Goal: Task Accomplishment & Management: Use online tool/utility

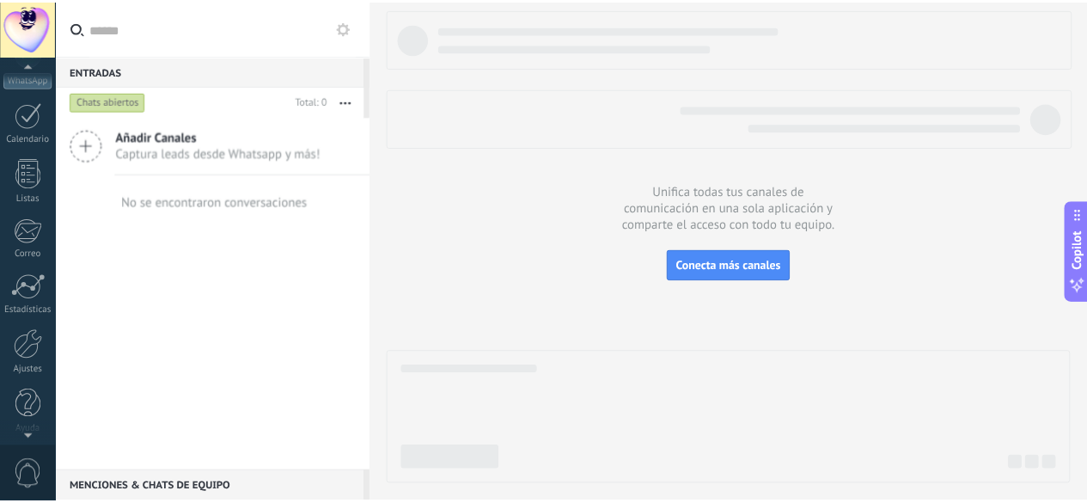
scroll to position [211, 0]
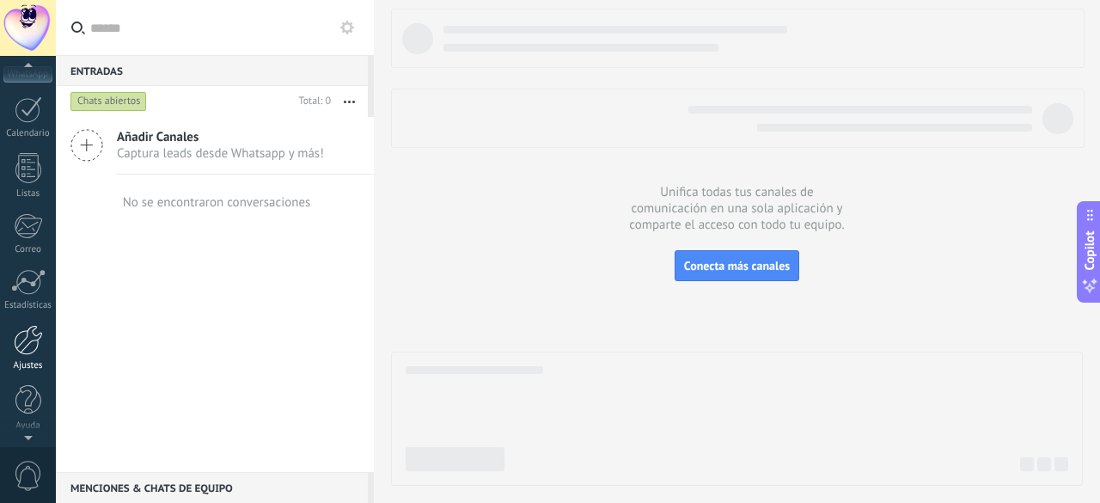
click at [35, 336] on div at bounding box center [28, 340] width 29 height 30
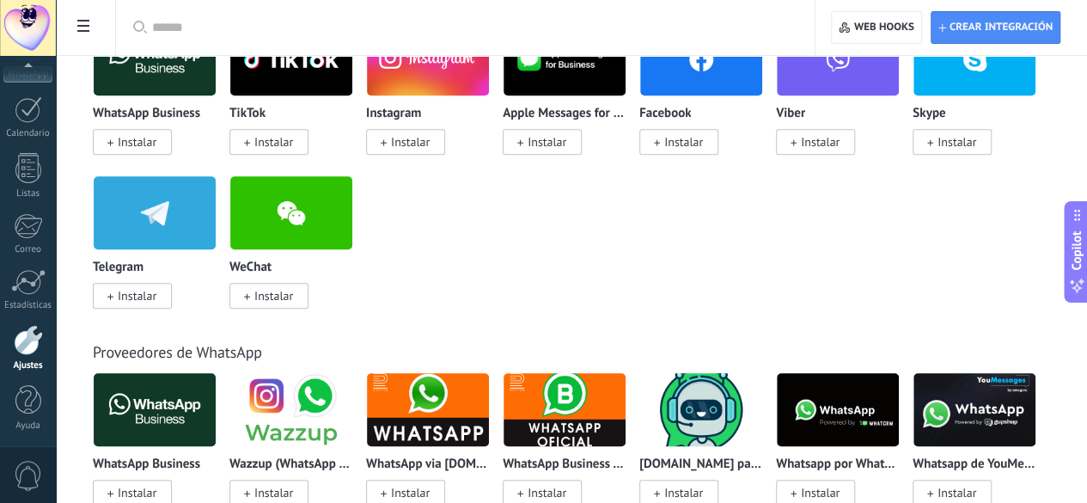
scroll to position [387, 0]
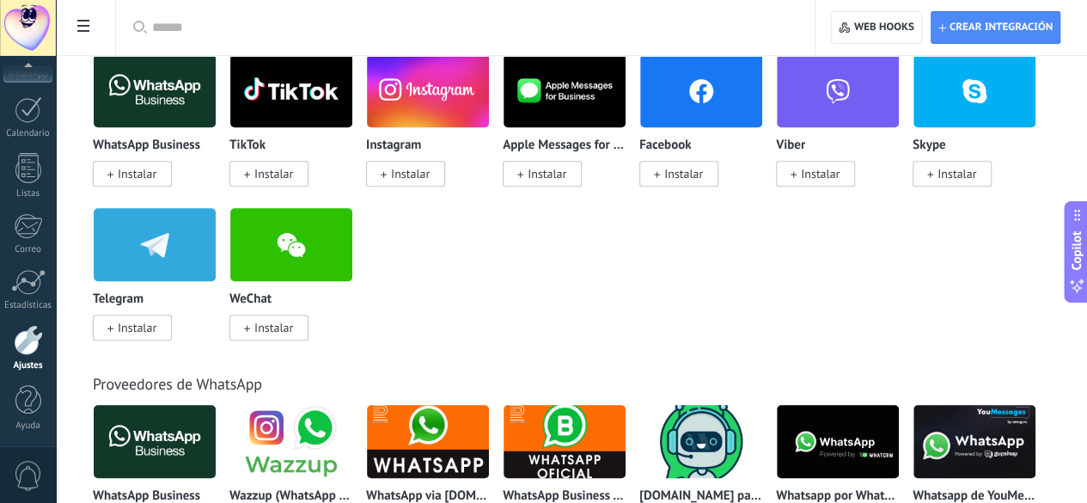
click at [229, 187] on div "WhatsApp Business Instalar" at bounding box center [161, 130] width 137 height 154
click at [156, 171] on span "Instalar" at bounding box center [137, 173] width 39 height 15
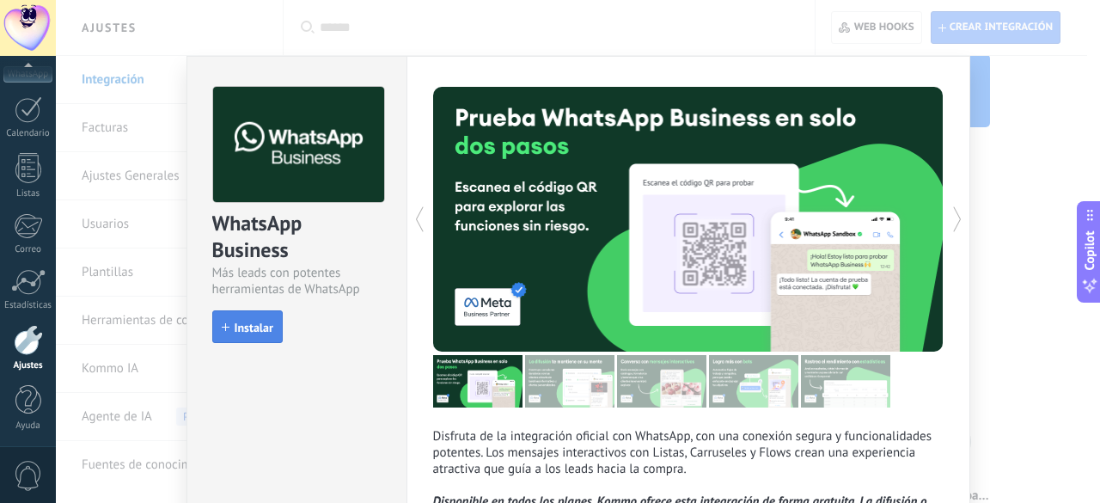
click at [237, 333] on span "Instalar" at bounding box center [254, 327] width 39 height 12
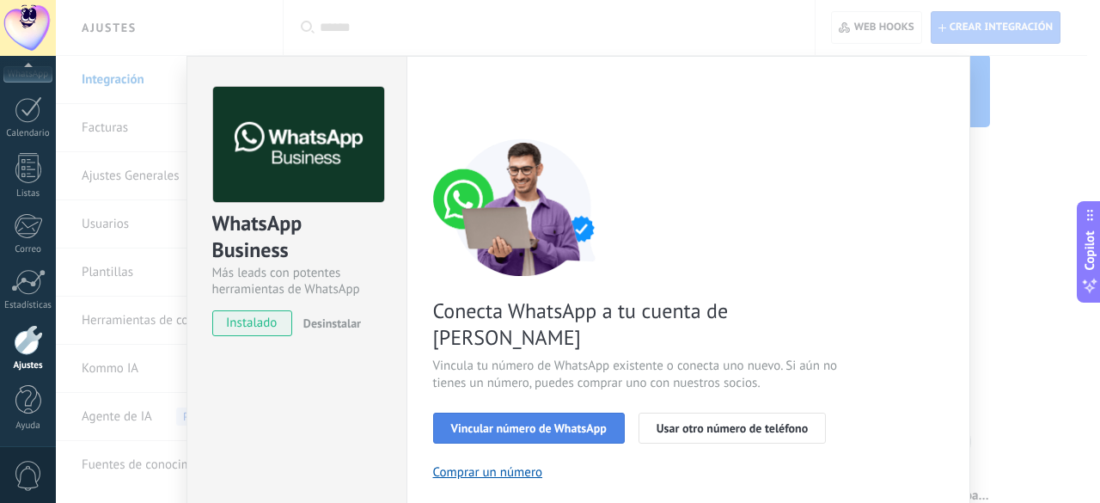
click at [541, 422] on span "Vincular número de WhatsApp" at bounding box center [529, 428] width 156 height 12
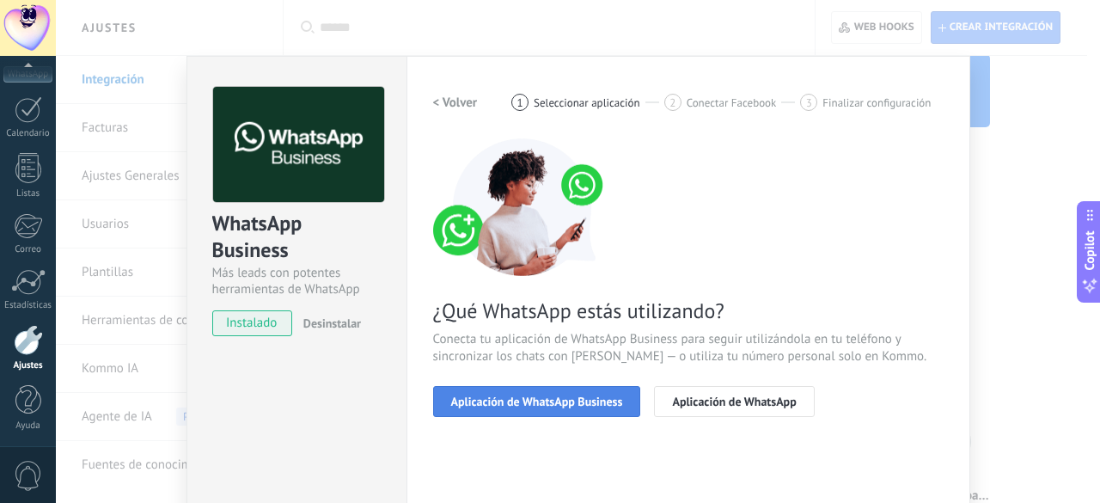
click at [558, 395] on span "Aplicación de WhatsApp Business" at bounding box center [537, 401] width 172 height 12
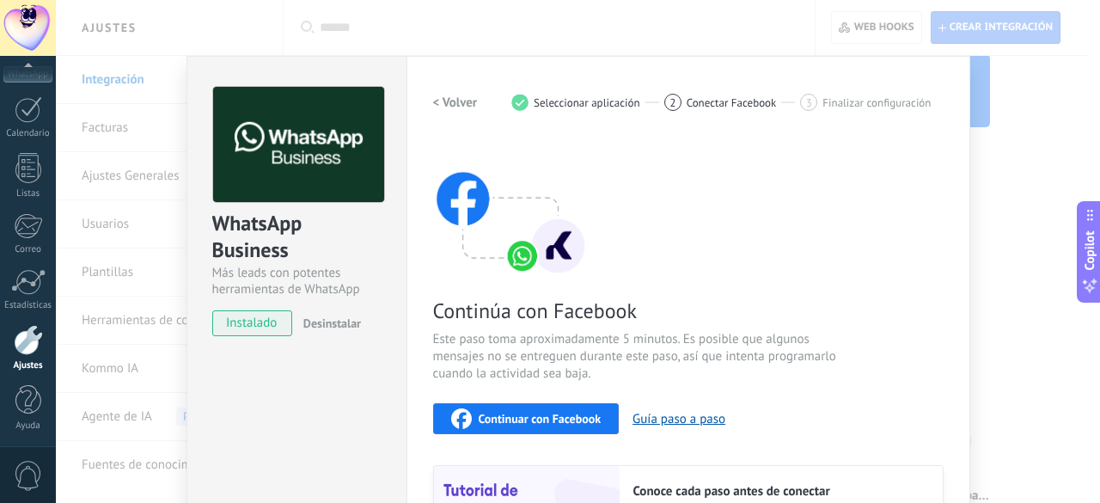
click at [547, 405] on button "Continuar con Facebook" at bounding box center [526, 418] width 186 height 31
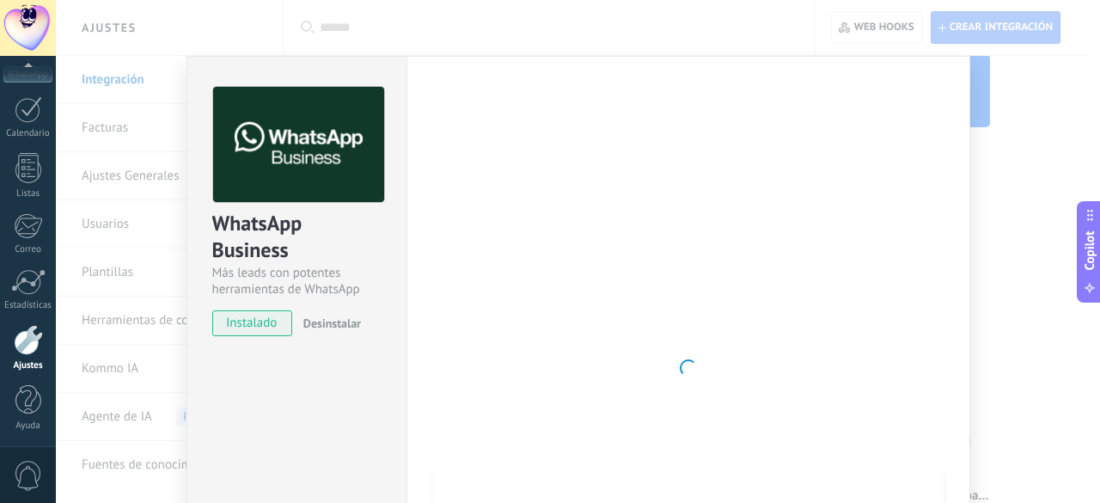
click at [906, 252] on div at bounding box center [688, 368] width 510 height 562
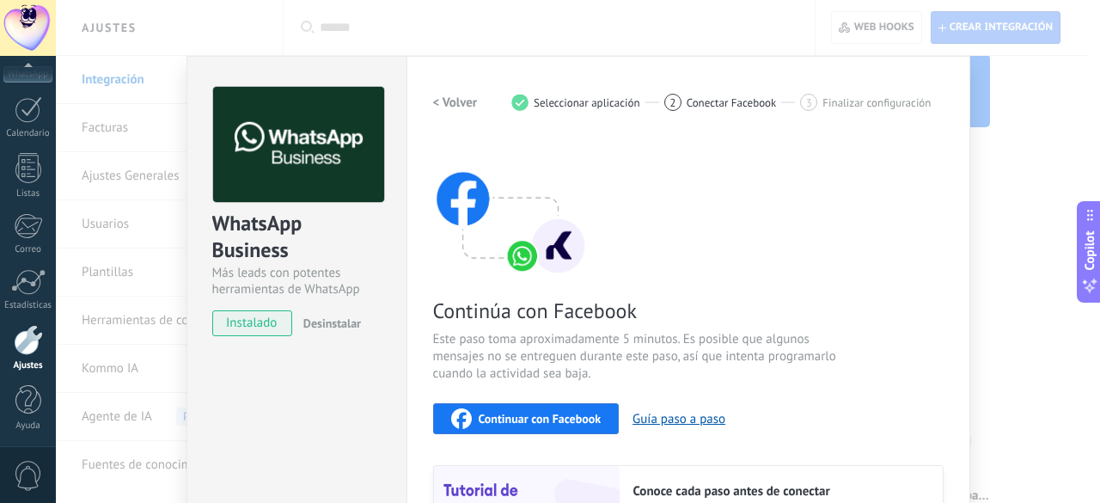
click at [550, 429] on button "Continuar con Facebook" at bounding box center [526, 418] width 186 height 31
click at [1036, 157] on div "WhatsApp Business Más leads con potentes herramientas de WhatsApp instalado Des…" at bounding box center [578, 251] width 1044 height 503
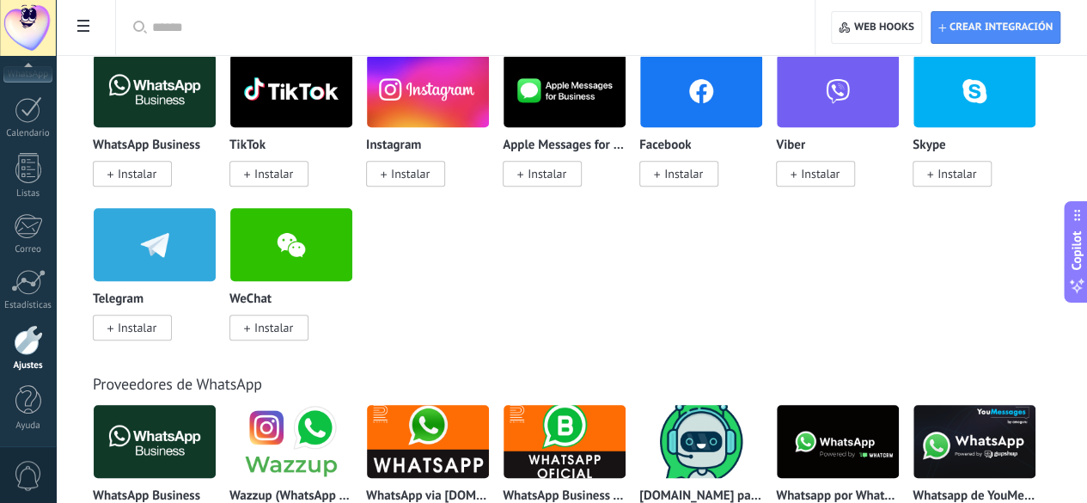
click at [156, 171] on span "Instalar" at bounding box center [137, 173] width 39 height 15
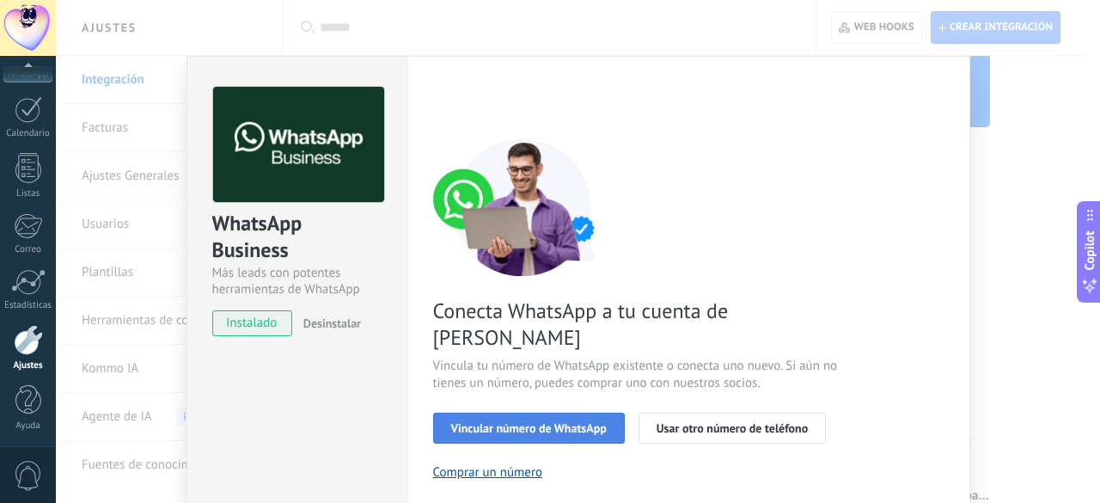
click at [533, 422] on span "Vincular número de WhatsApp" at bounding box center [529, 428] width 156 height 12
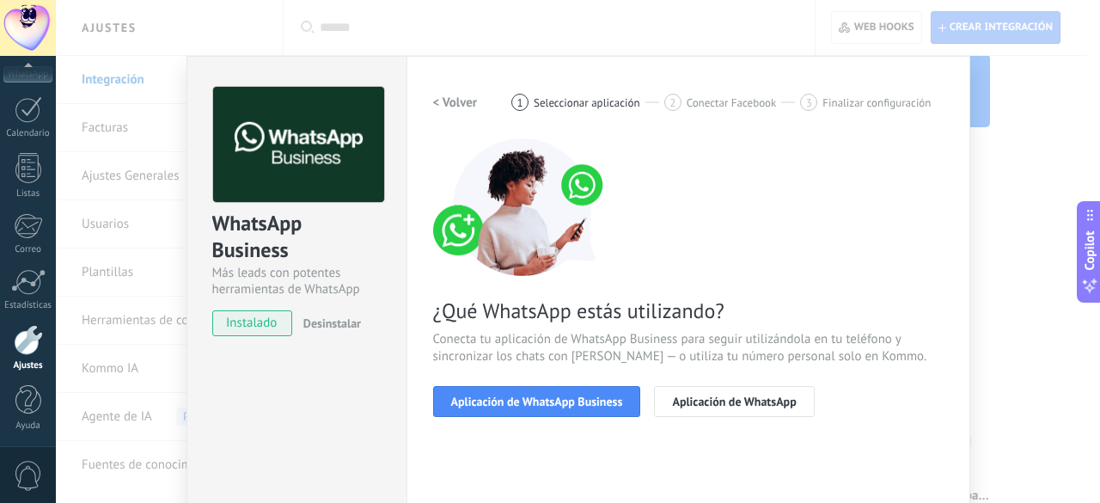
click at [533, 403] on span "Aplicación de WhatsApp Business" at bounding box center [537, 401] width 172 height 12
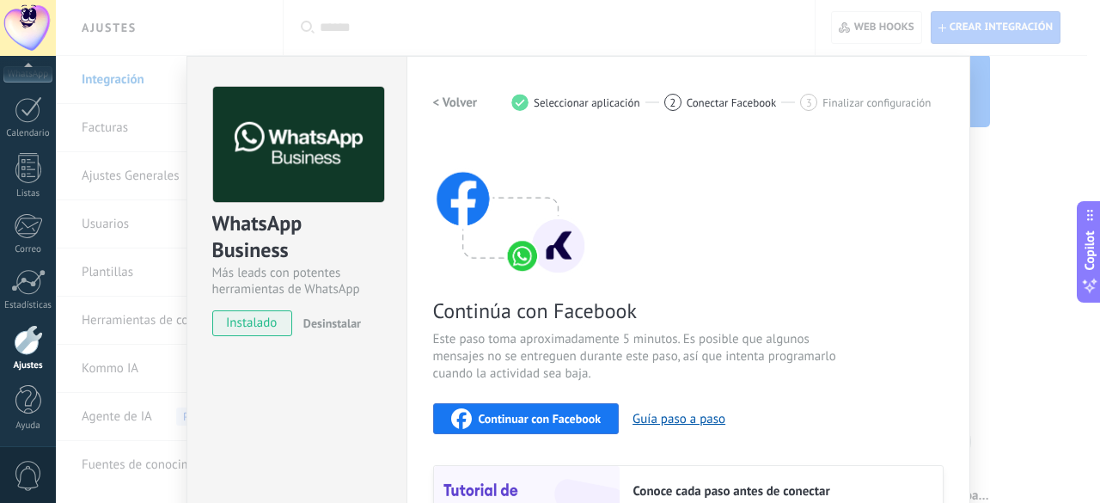
click at [516, 417] on span "Continuar con Facebook" at bounding box center [540, 418] width 123 height 12
click at [1005, 150] on div "WhatsApp Business Más leads con potentes herramientas de WhatsApp instalado Des…" at bounding box center [578, 251] width 1044 height 503
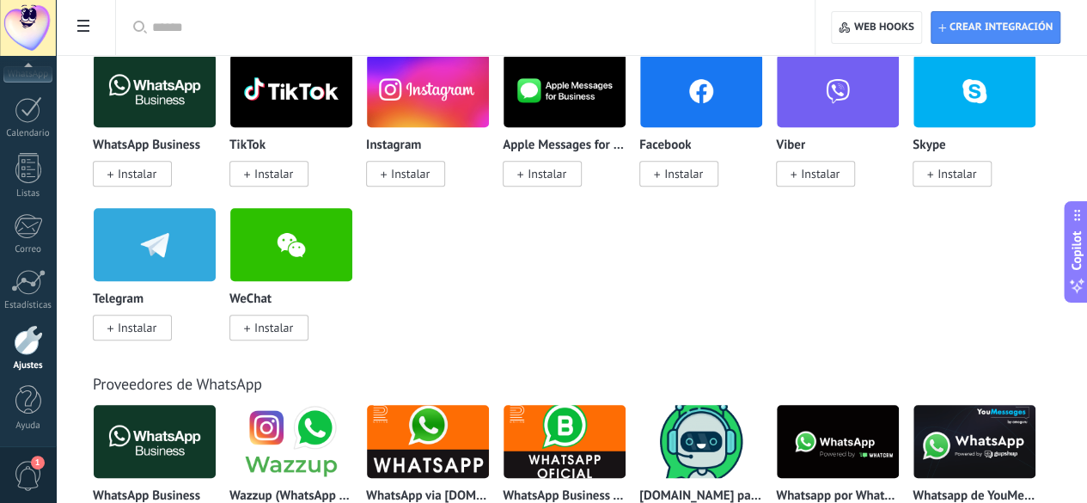
click at [41, 464] on span "1" at bounding box center [38, 462] width 14 height 14
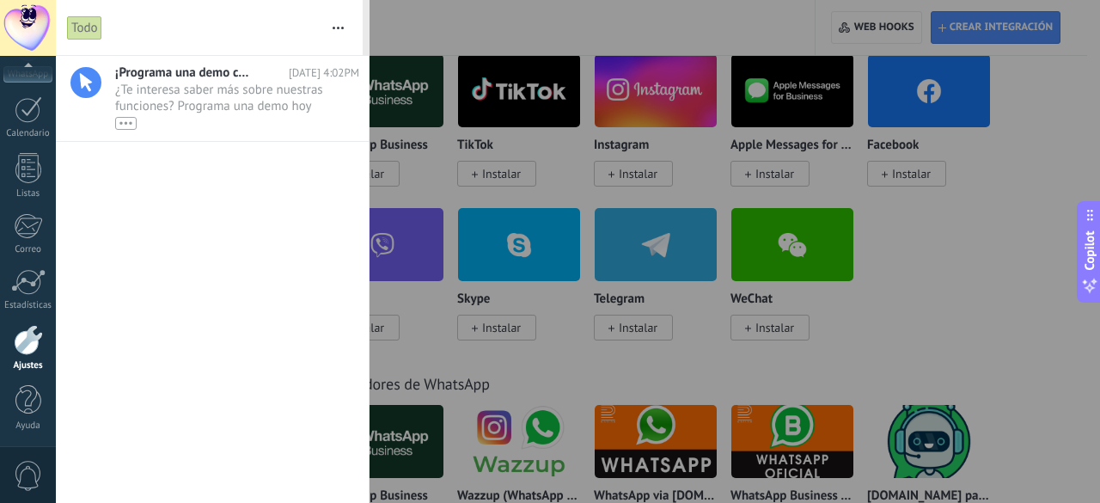
click at [41, 464] on span "0" at bounding box center [28, 476] width 29 height 30
